Goal: Task Accomplishment & Management: Manage account settings

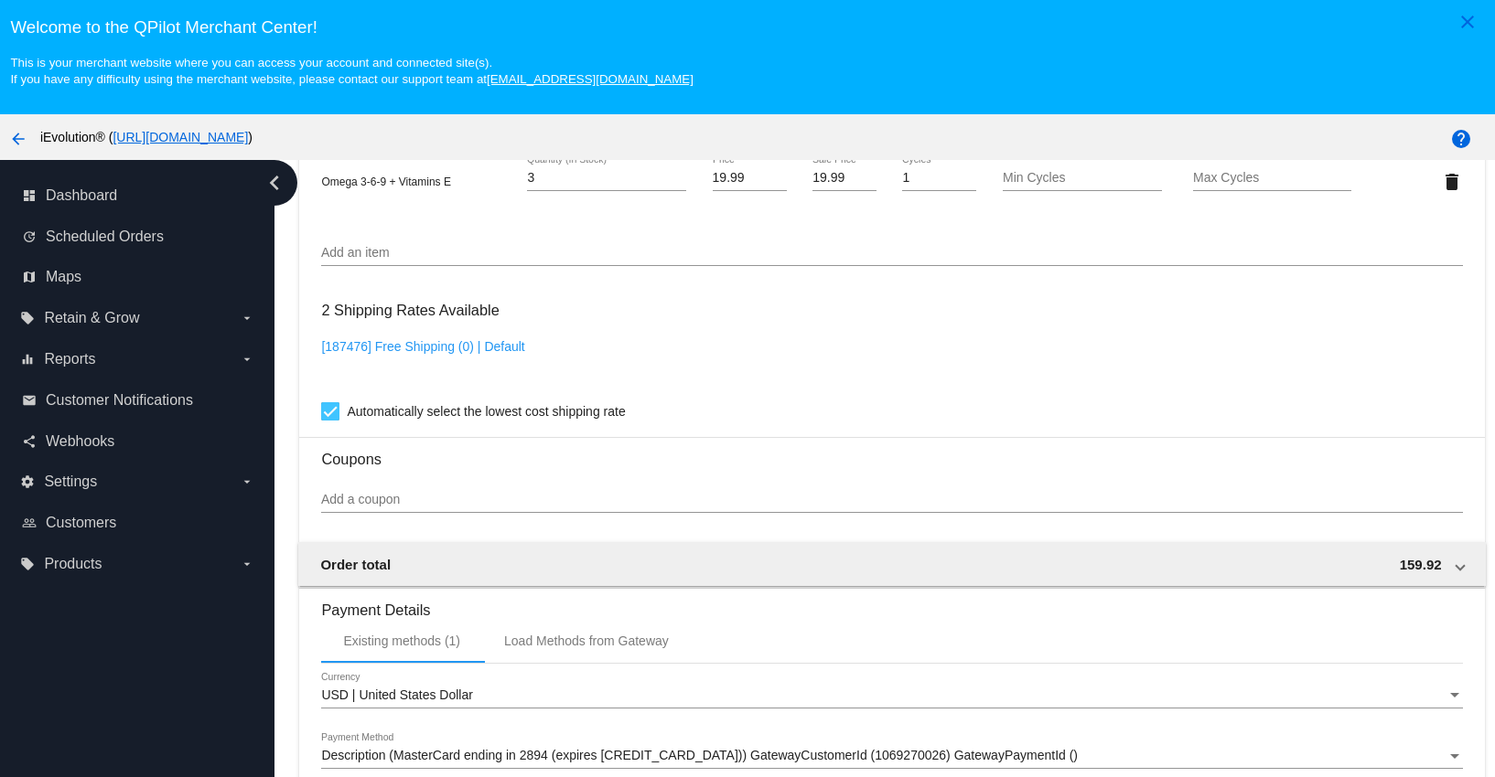
scroll to position [1698, 0]
